Goal: Task Accomplishment & Management: Use online tool/utility

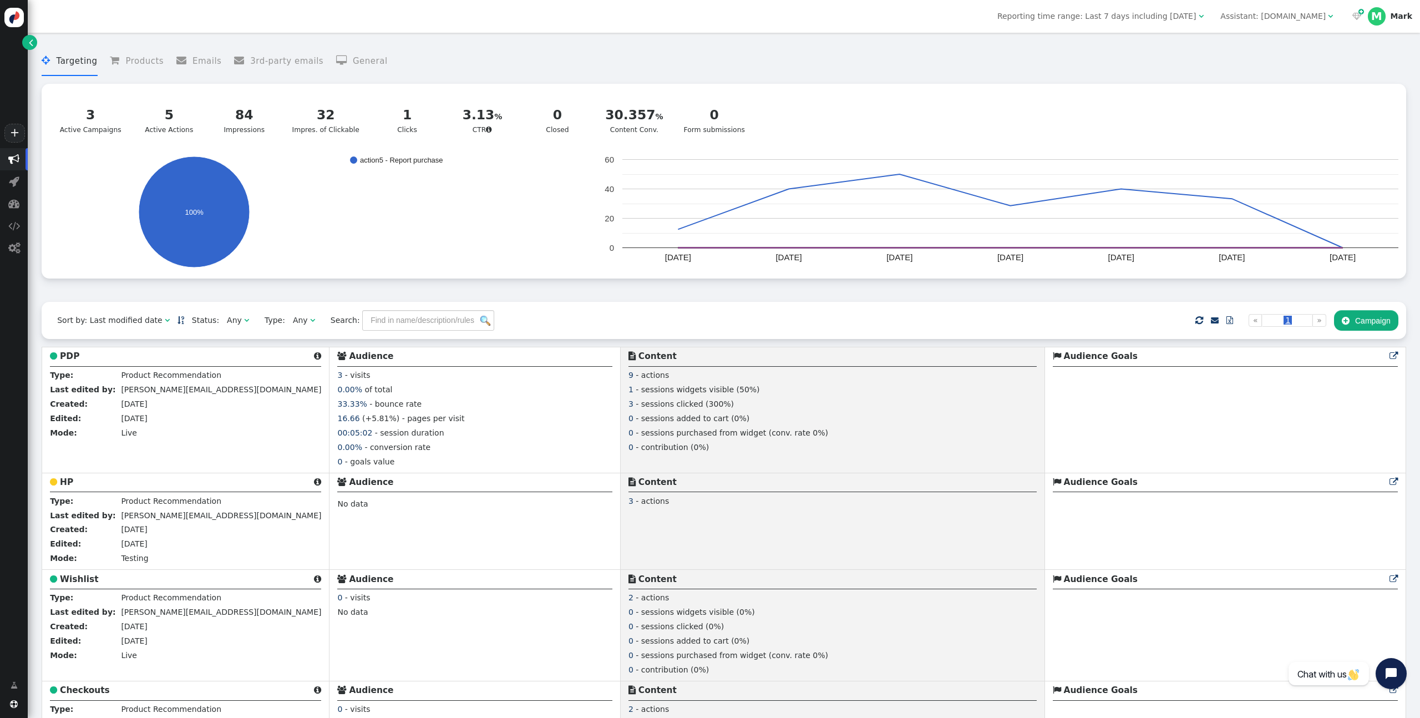
scroll to position [655, 0]
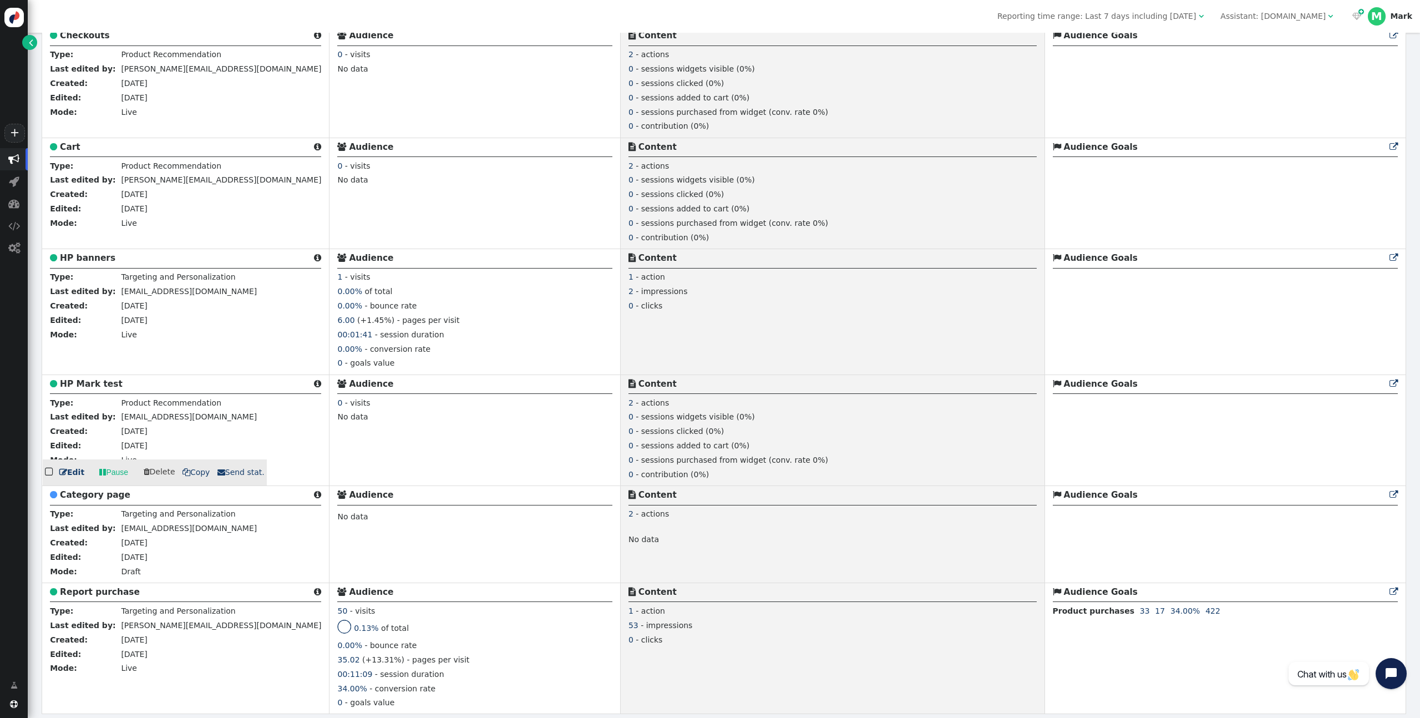
click at [75, 469] on link " Edit" at bounding box center [71, 473] width 25 height 12
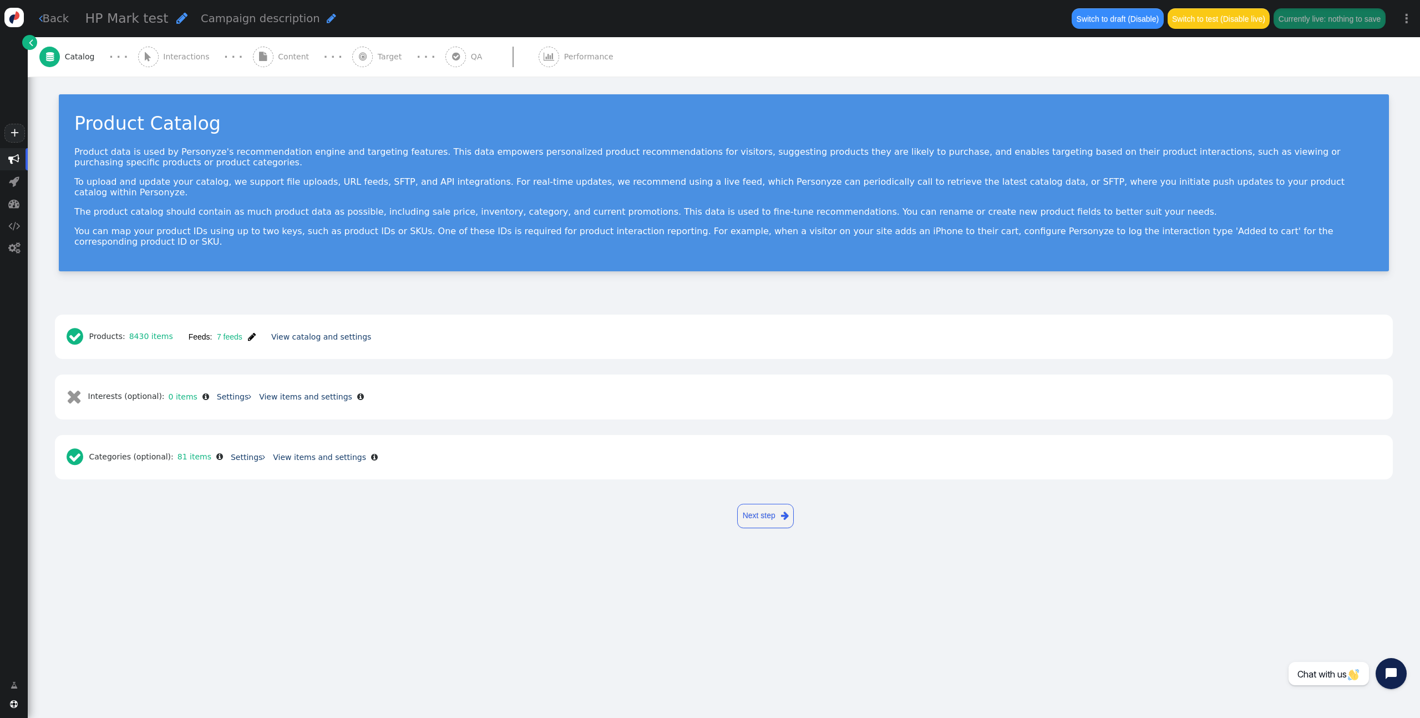
click at [164, 57] on span "Interactions" at bounding box center [188, 57] width 51 height 12
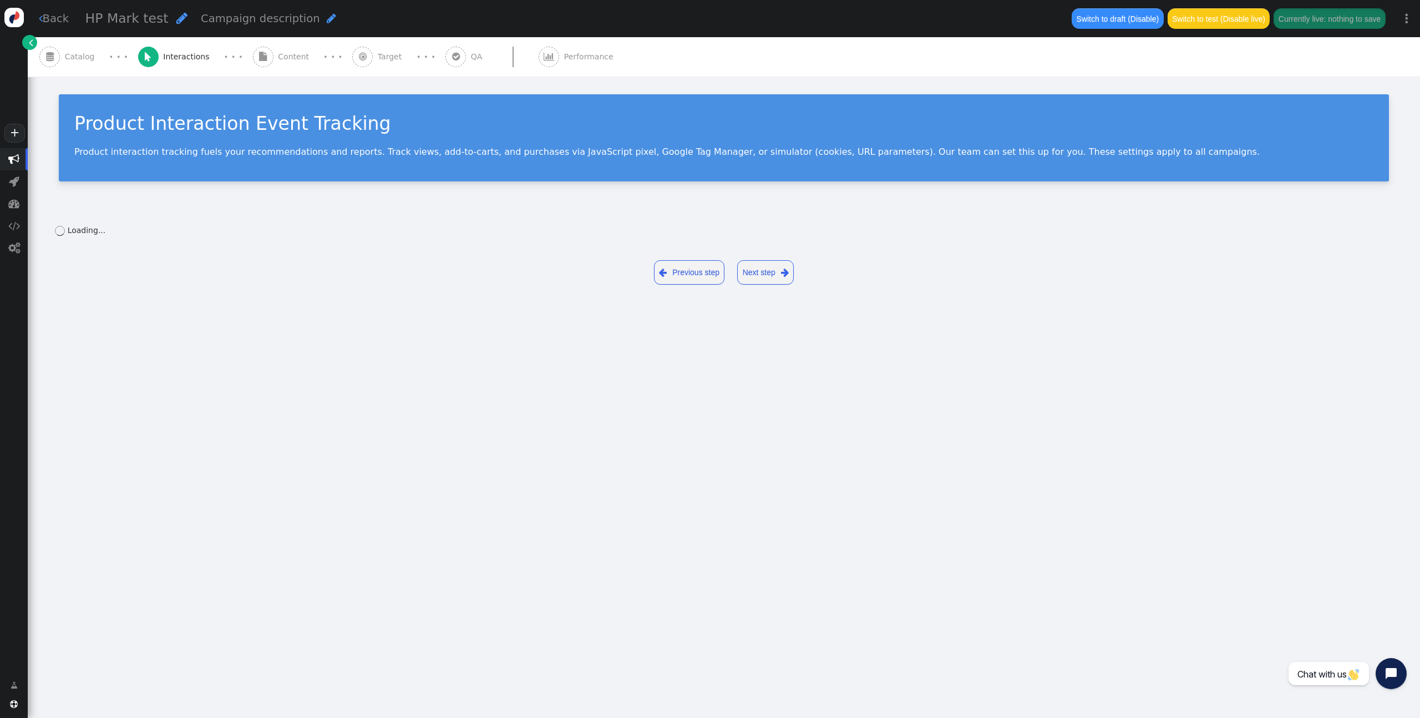
click at [59, 55] on span "" at bounding box center [49, 57] width 21 height 21
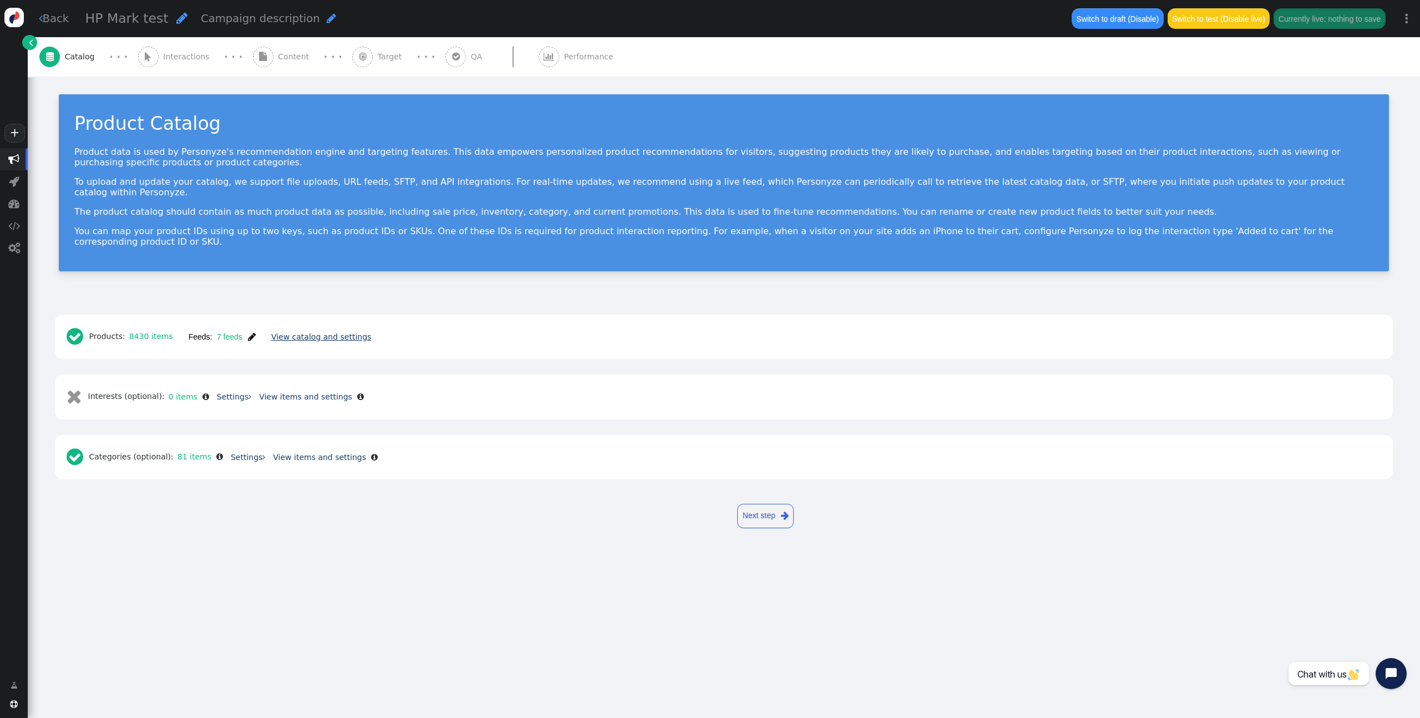
click at [299, 332] on link "View catalog and settings" at bounding box center [321, 336] width 100 height 9
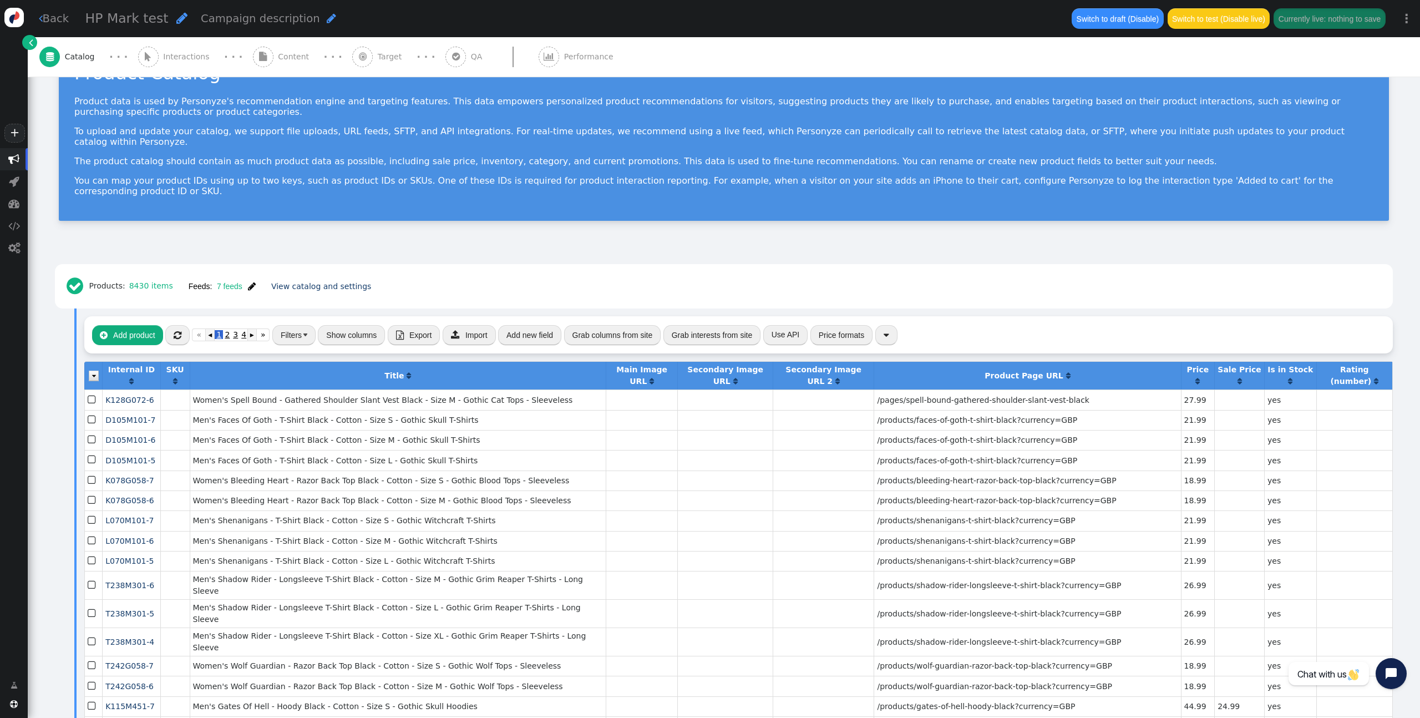
scroll to position [54, 0]
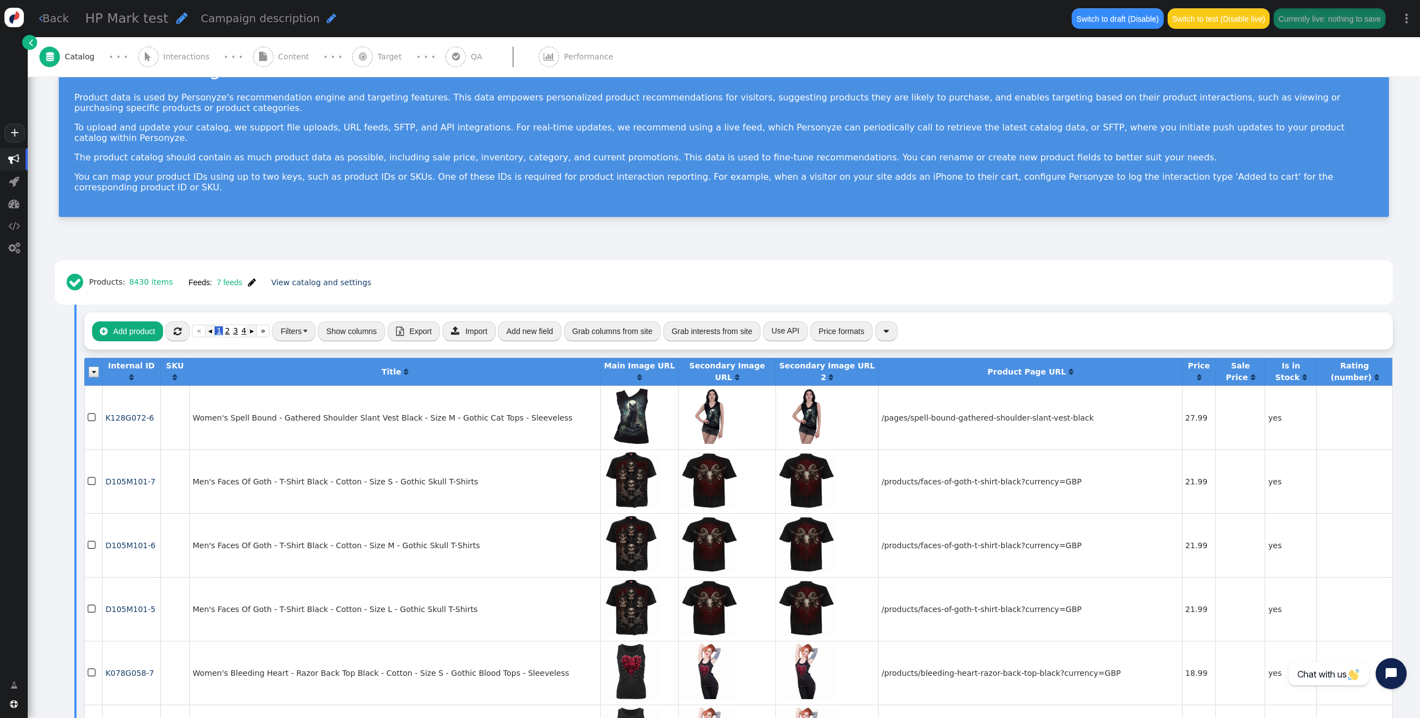
click at [517, 397] on td "Women's Spell Bound - Gathered Shoulder Slant Vest Black - Size M - Gothic Cat …" at bounding box center [394, 418] width 411 height 64
click at [374, 397] on td "Women's Spell Bound - Gathered Shoulder Slant Vest Black - Size M - Gothic Cat …" at bounding box center [394, 418] width 411 height 64
click at [256, 56] on span "" at bounding box center [263, 57] width 21 height 21
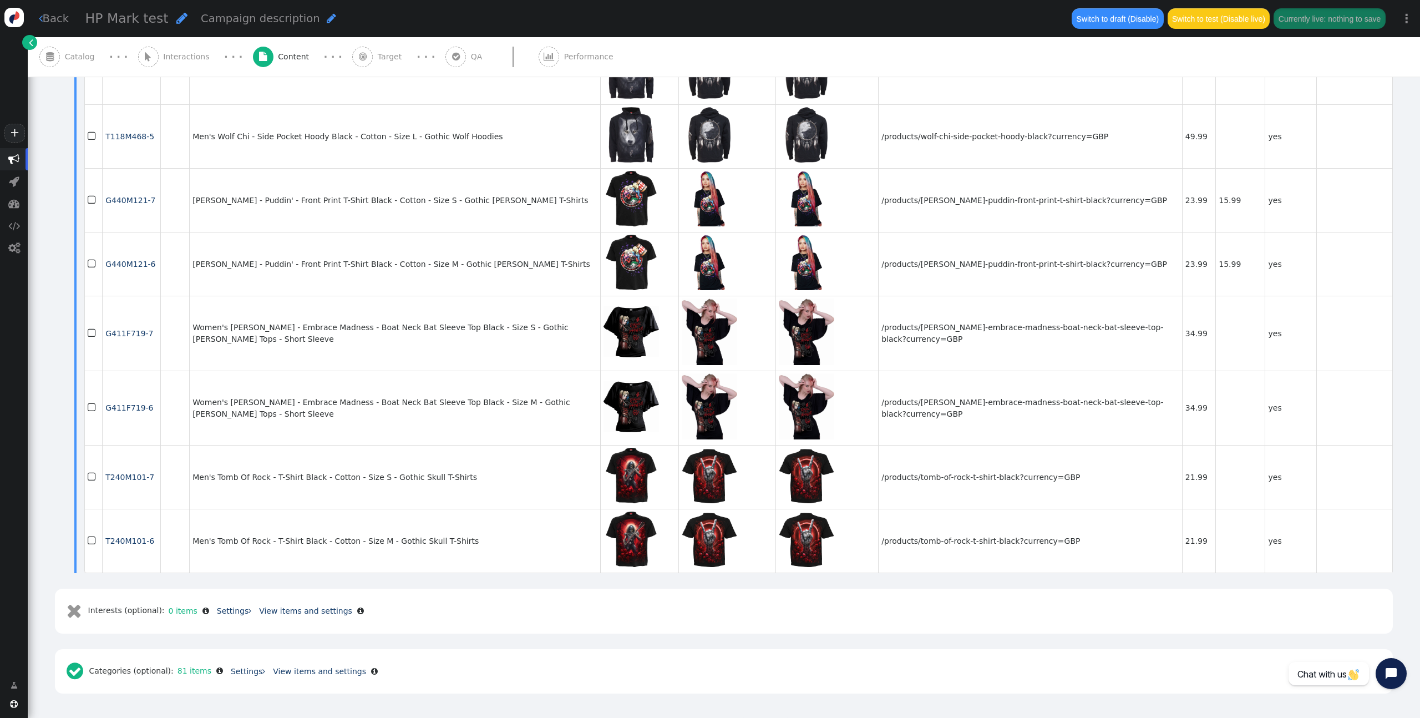
scroll to position [0, 0]
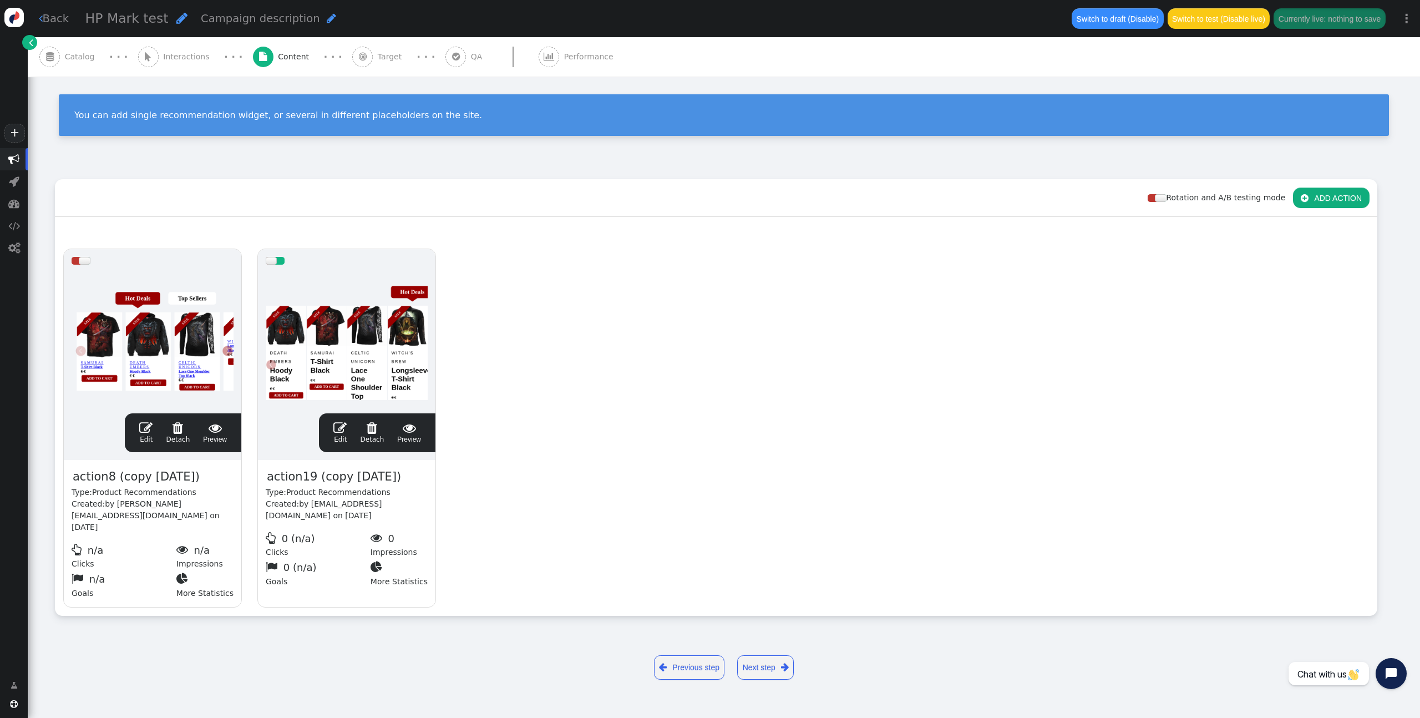
click at [143, 424] on span "" at bounding box center [145, 427] width 13 height 13
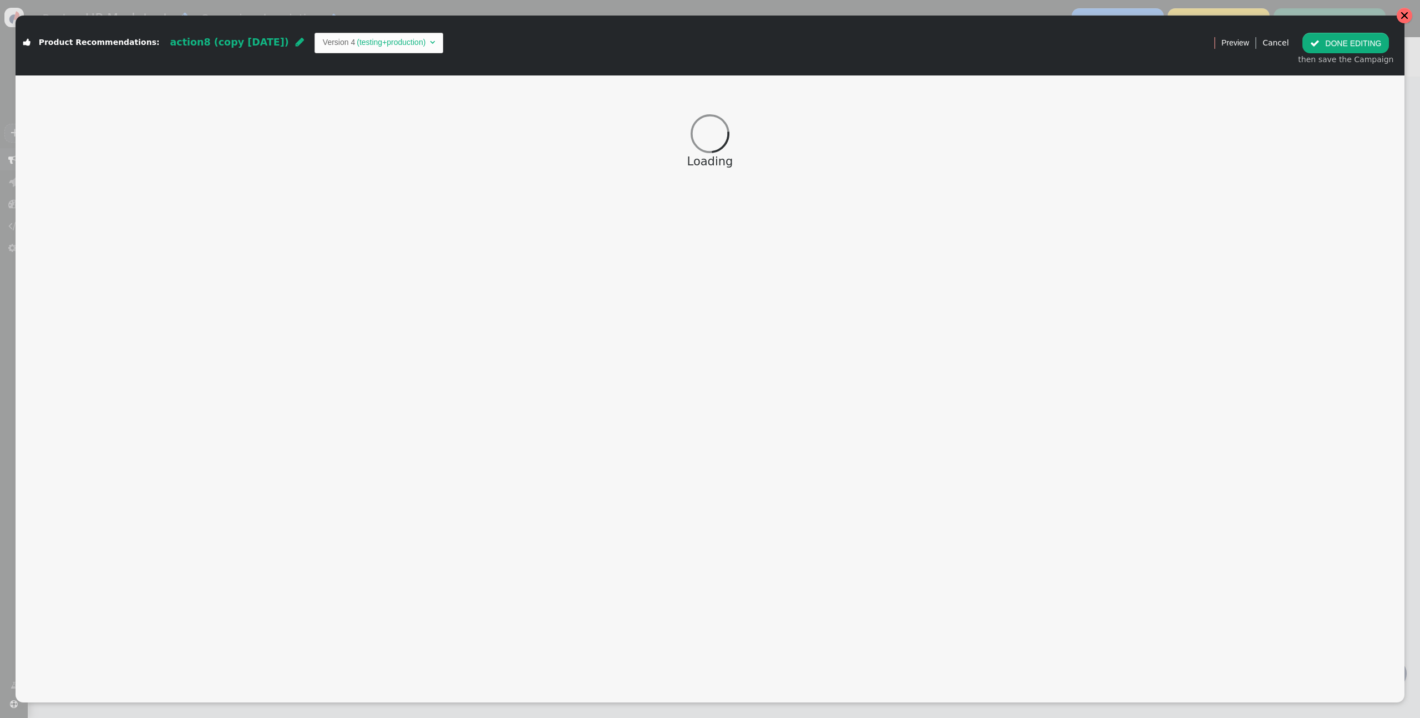
click at [1403, 14] on div at bounding box center [1404, 15] width 9 height 9
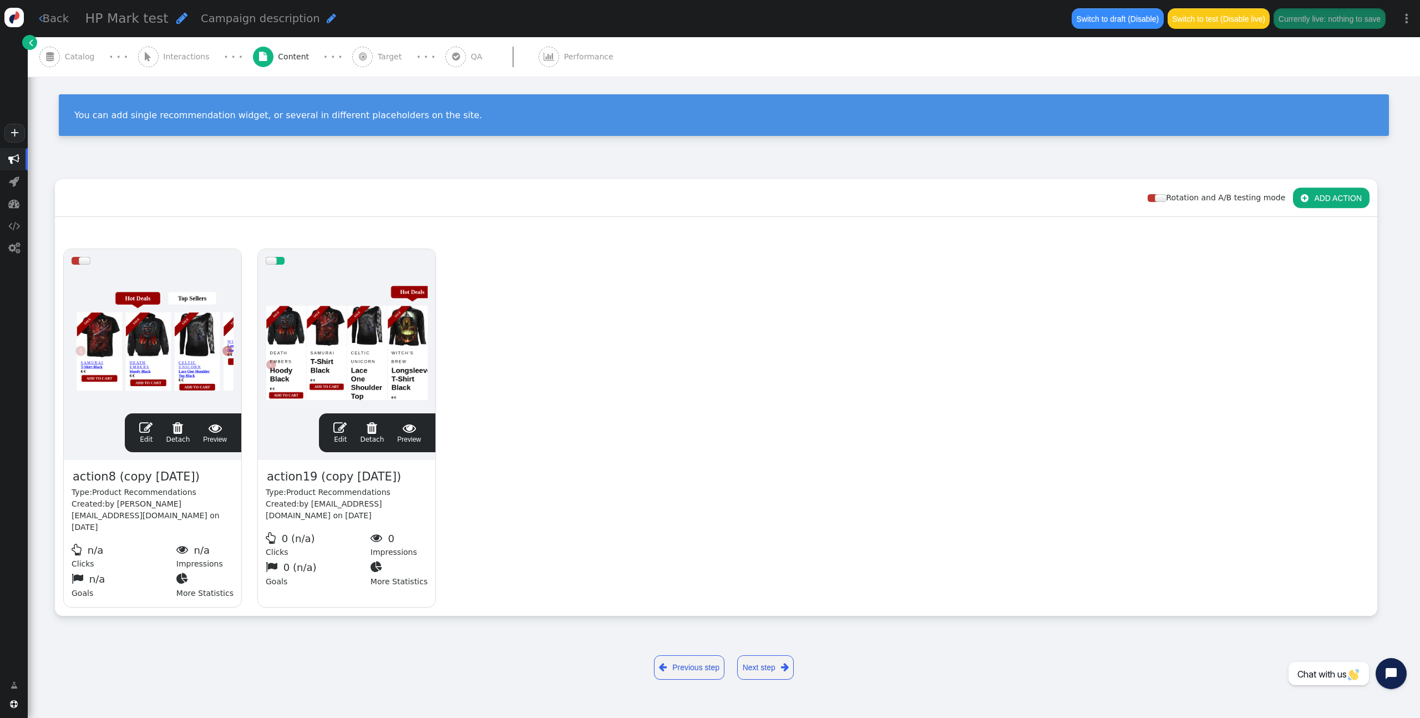
click at [54, 55] on span "" at bounding box center [49, 57] width 21 height 21
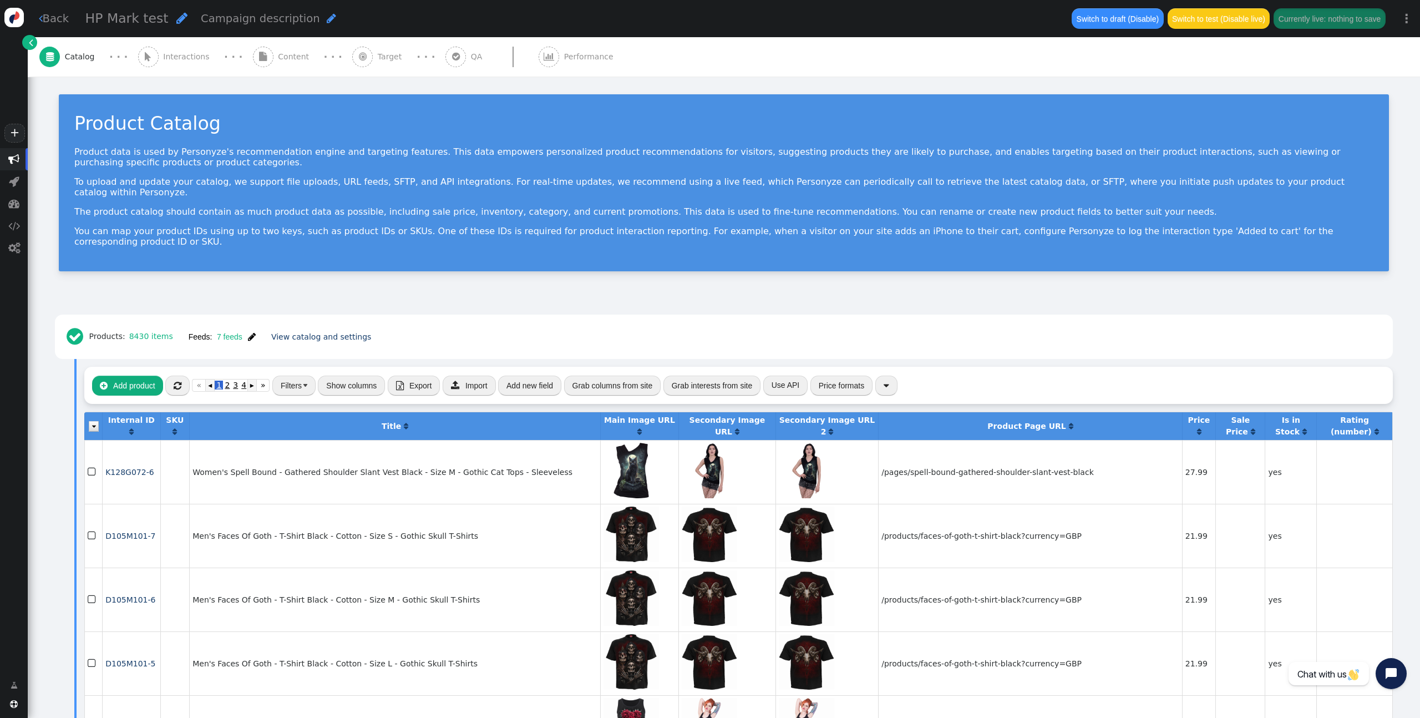
scroll to position [3, 0]
